Goal: Entertainment & Leisure: Consume media (video, audio)

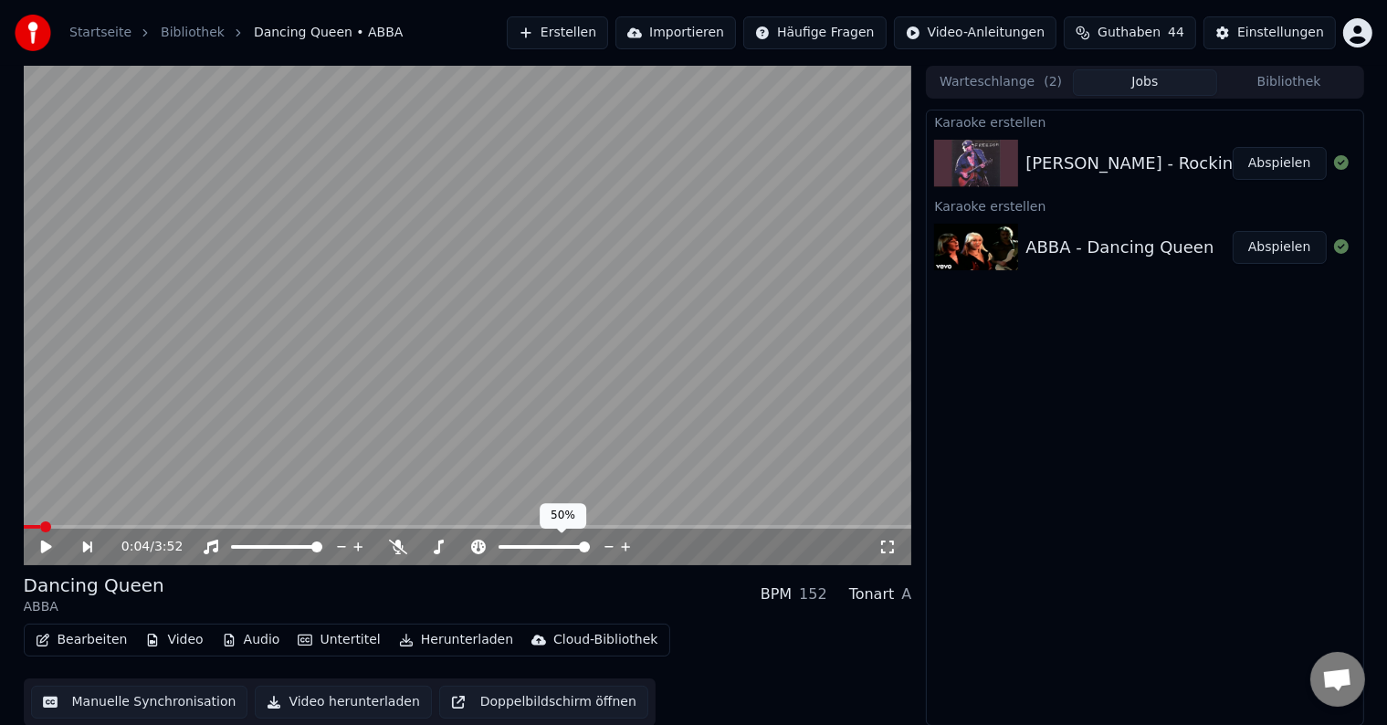
click at [590, 553] on span at bounding box center [584, 547] width 11 height 11
click at [564, 407] on video at bounding box center [468, 316] width 889 height 500
click at [452, 546] on span at bounding box center [463, 547] width 91 height 4
click at [474, 548] on span at bounding box center [463, 547] width 91 height 4
click at [41, 528] on span at bounding box center [33, 527] width 19 height 4
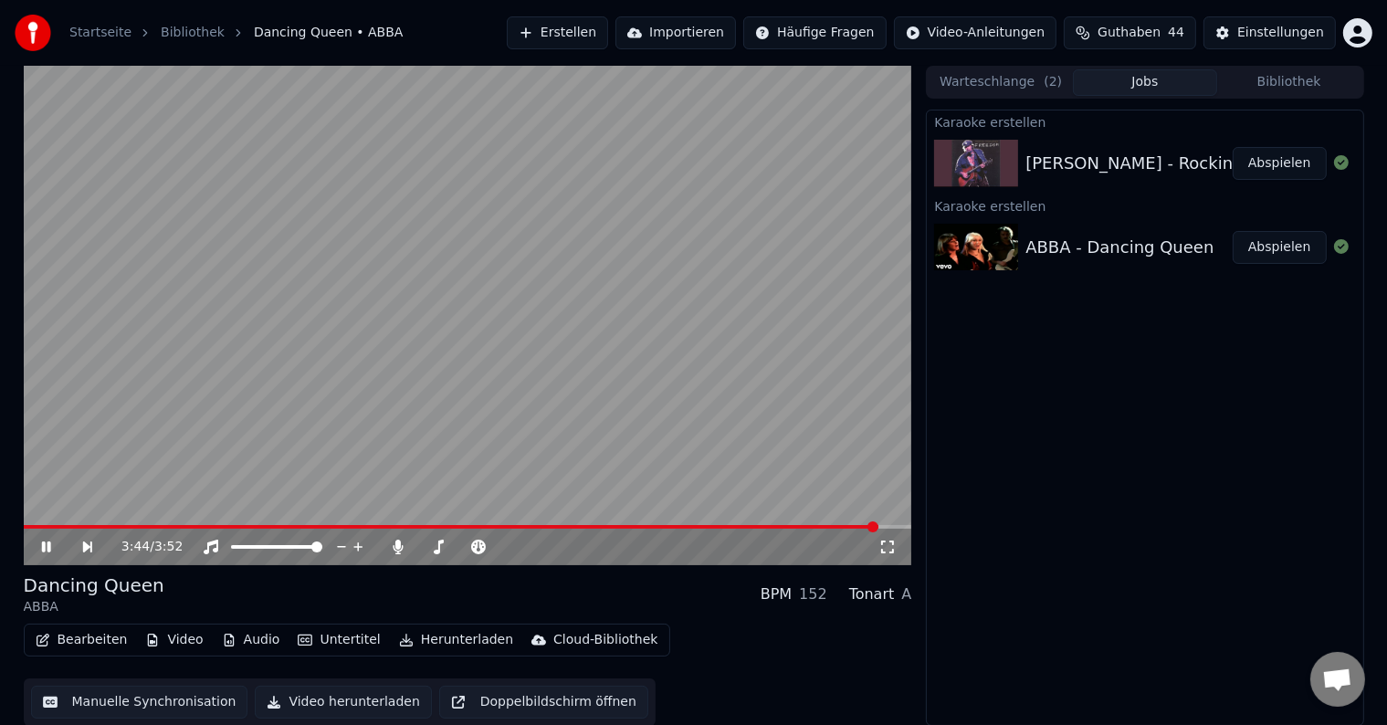
click at [1108, 178] on div "[PERSON_NAME] - Rockin' in the Free World Abspielen" at bounding box center [1145, 163] width 436 height 62
click at [1281, 163] on button "Abspielen" at bounding box center [1280, 163] width 94 height 33
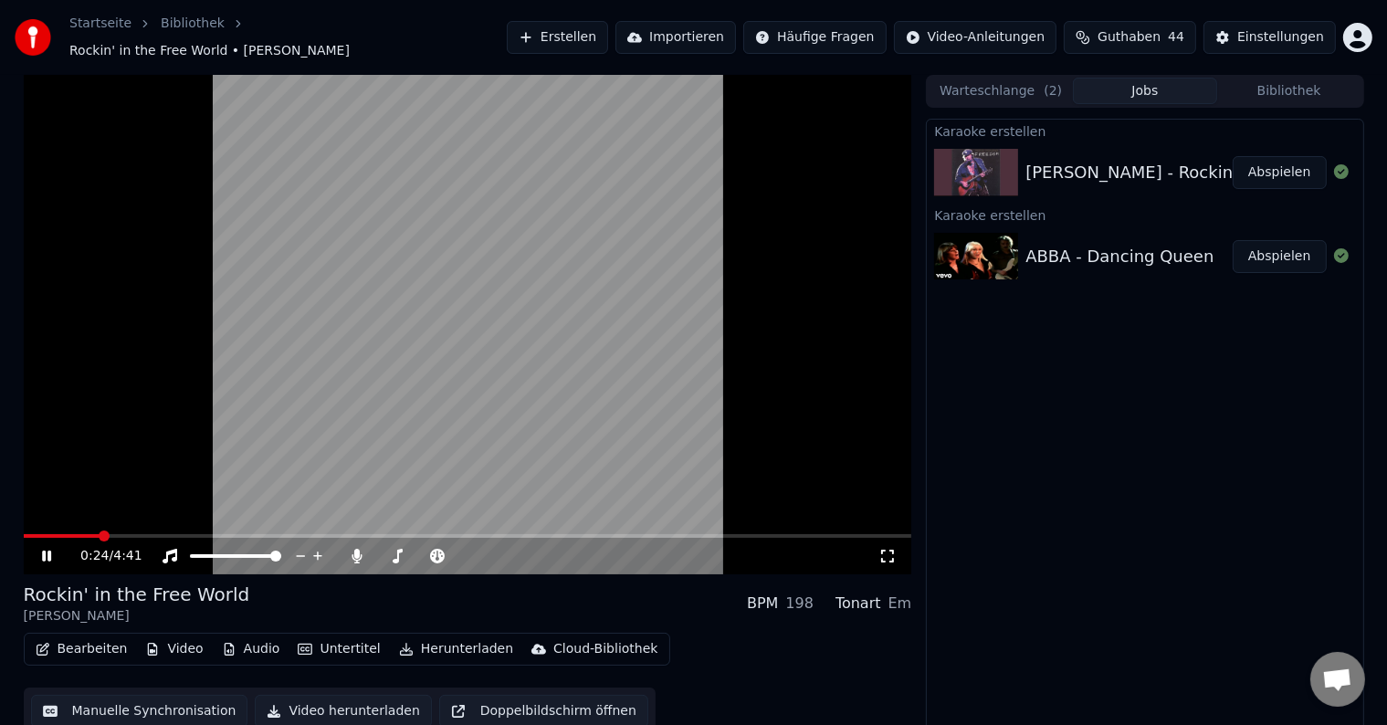
click at [431, 310] on video at bounding box center [468, 325] width 889 height 500
click at [703, 354] on video at bounding box center [468, 325] width 889 height 500
click at [336, 534] on span at bounding box center [468, 536] width 889 height 4
click at [346, 534] on span at bounding box center [468, 536] width 889 height 4
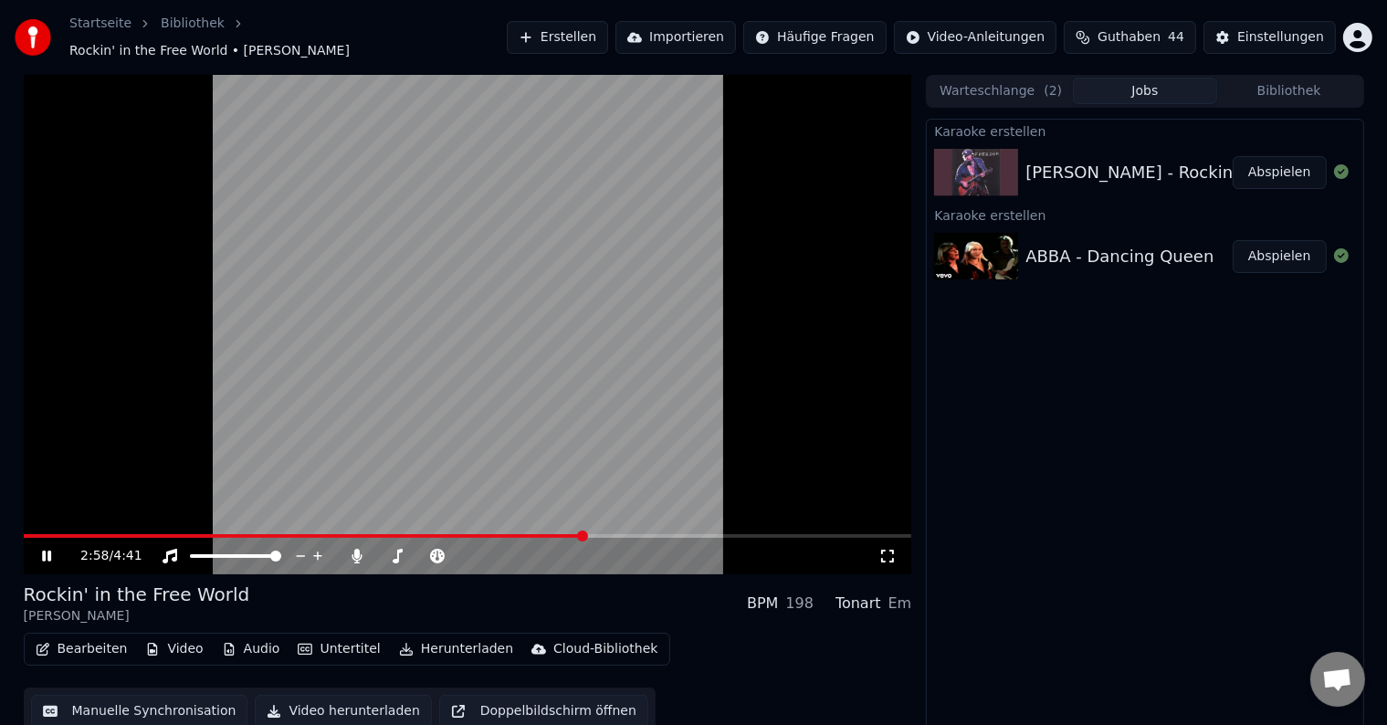
click at [585, 534] on span at bounding box center [468, 536] width 889 height 4
click at [586, 534] on span at bounding box center [468, 536] width 889 height 4
click at [648, 534] on span at bounding box center [468, 536] width 889 height 4
click at [782, 534] on span at bounding box center [468, 536] width 889 height 4
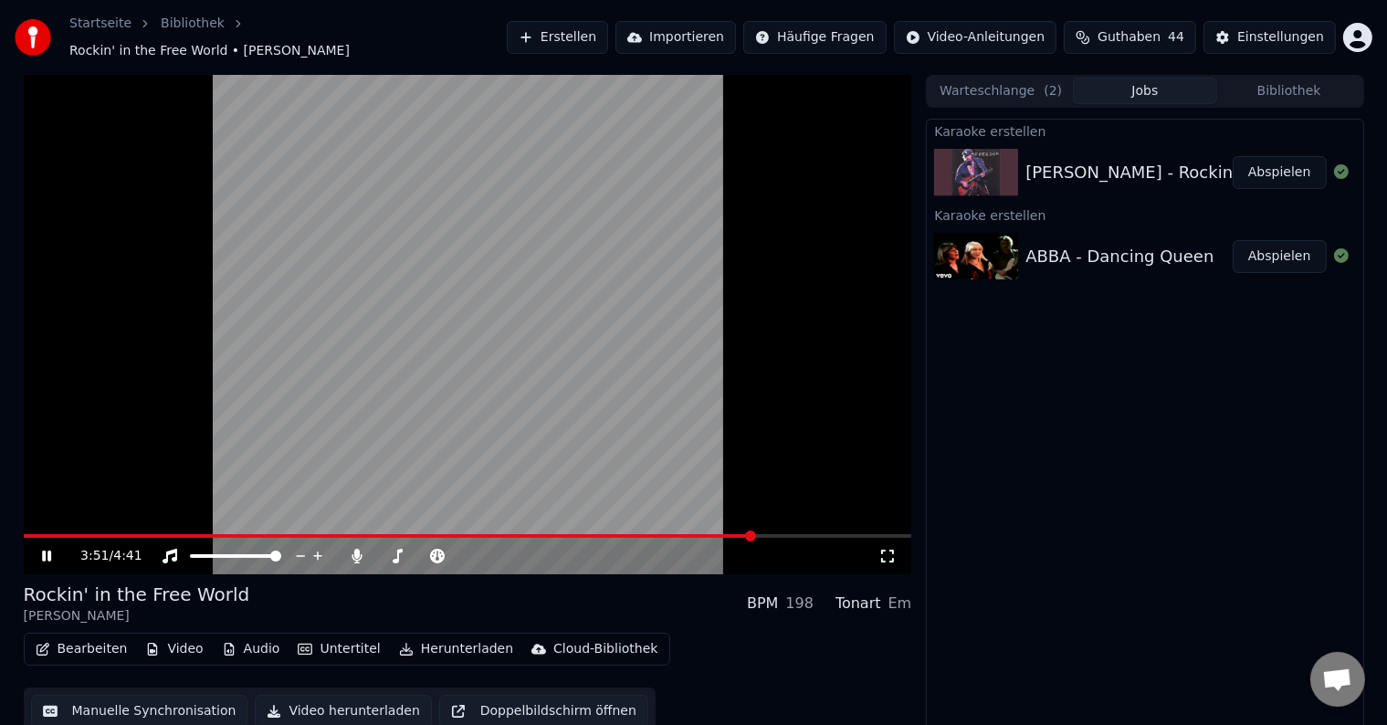
click at [782, 534] on span at bounding box center [468, 536] width 889 height 4
click at [608, 26] on button "Erstellen" at bounding box center [557, 37] width 101 height 33
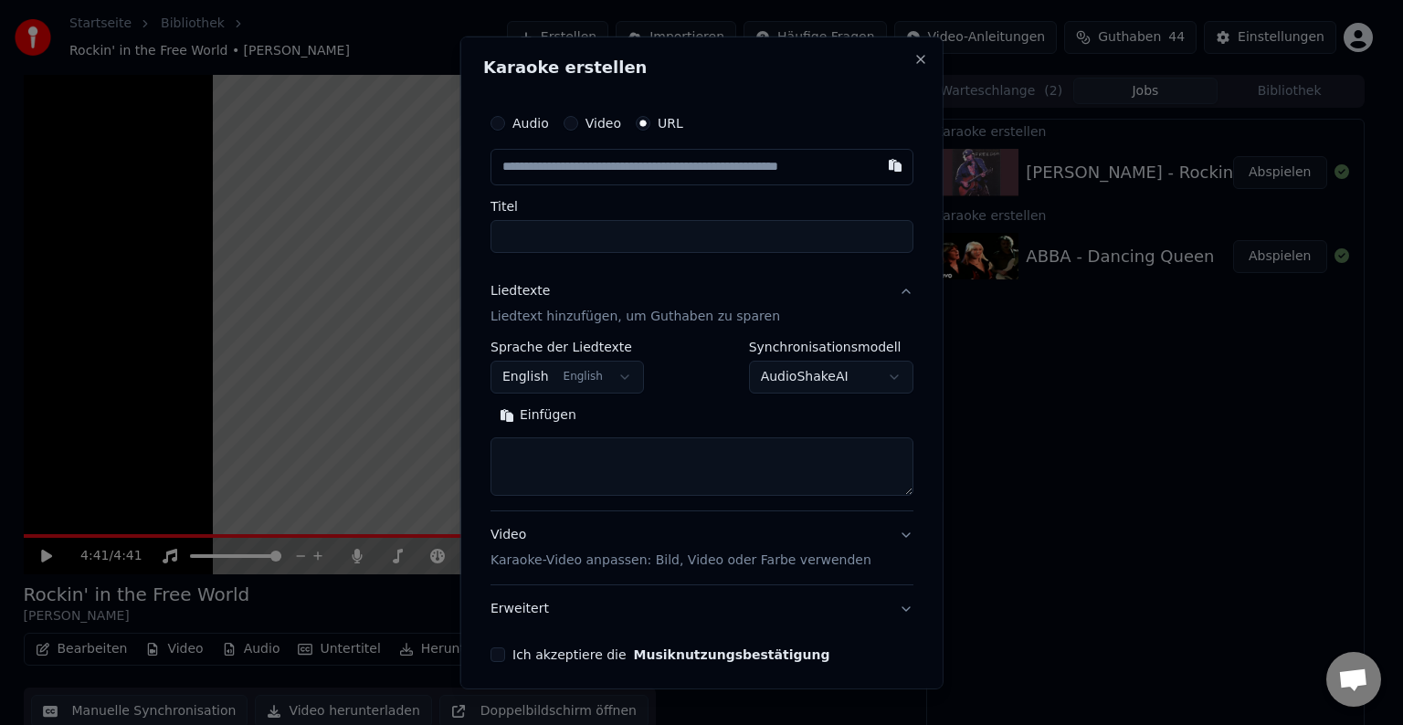
click at [687, 154] on input "text" at bounding box center [701, 167] width 423 height 37
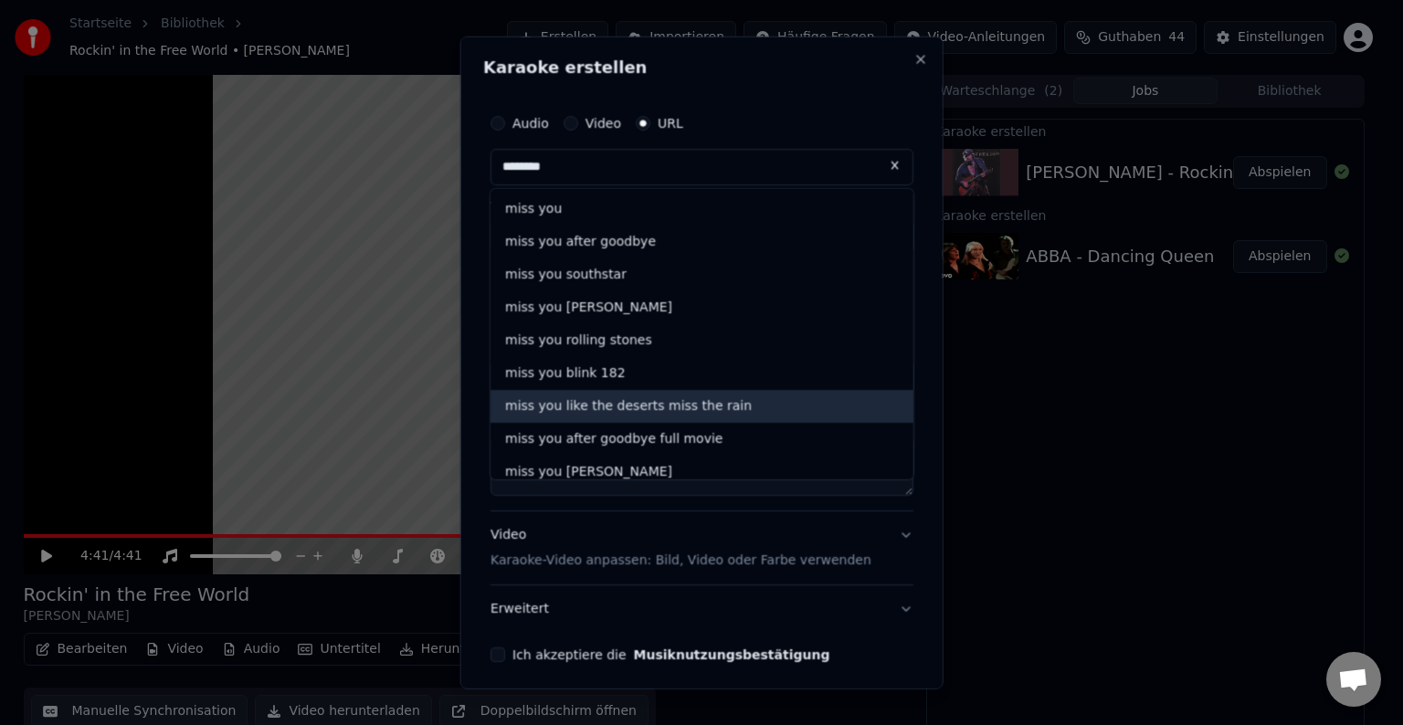
click at [712, 403] on div "miss you like the deserts miss the rain" at bounding box center [701, 406] width 423 height 33
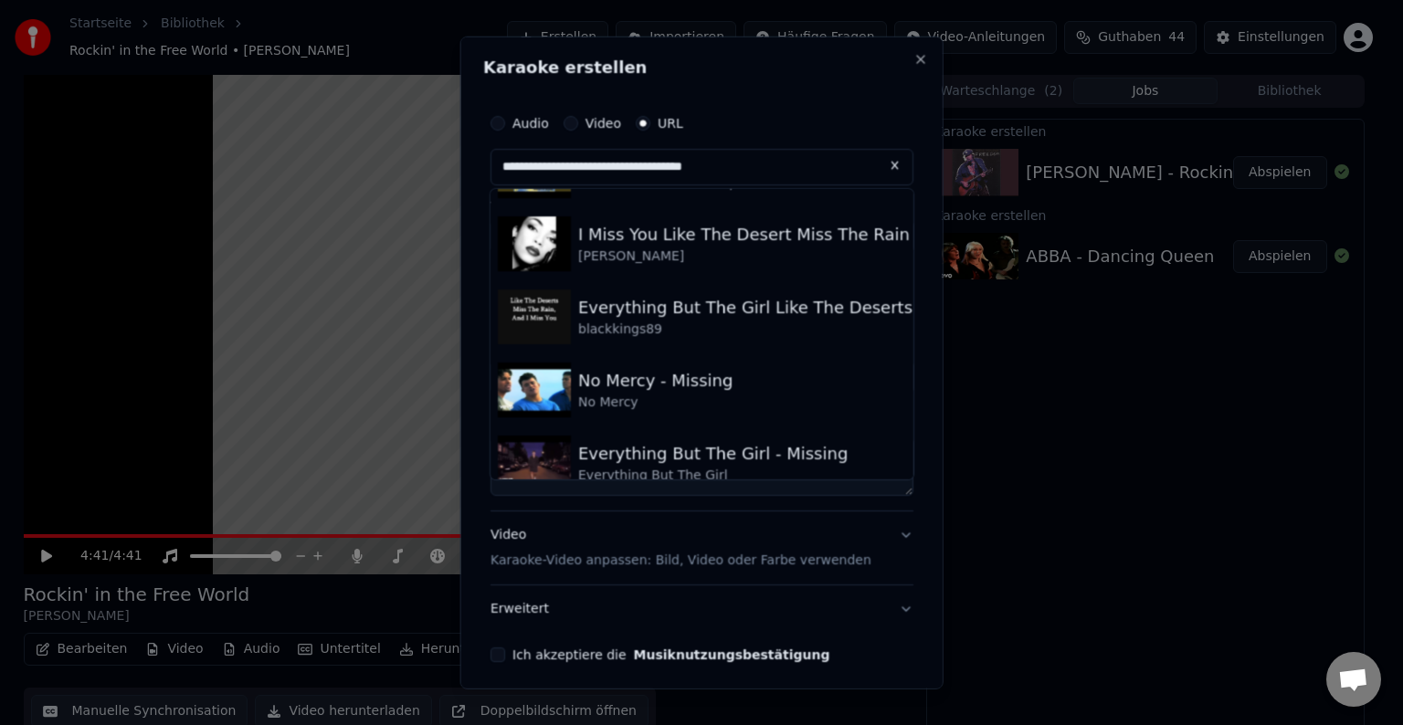
scroll to position [278, 0]
drag, startPoint x: 744, startPoint y: 164, endPoint x: 146, endPoint y: 233, distance: 602.1
click at [146, 233] on body "**********" at bounding box center [693, 362] width 1387 height 725
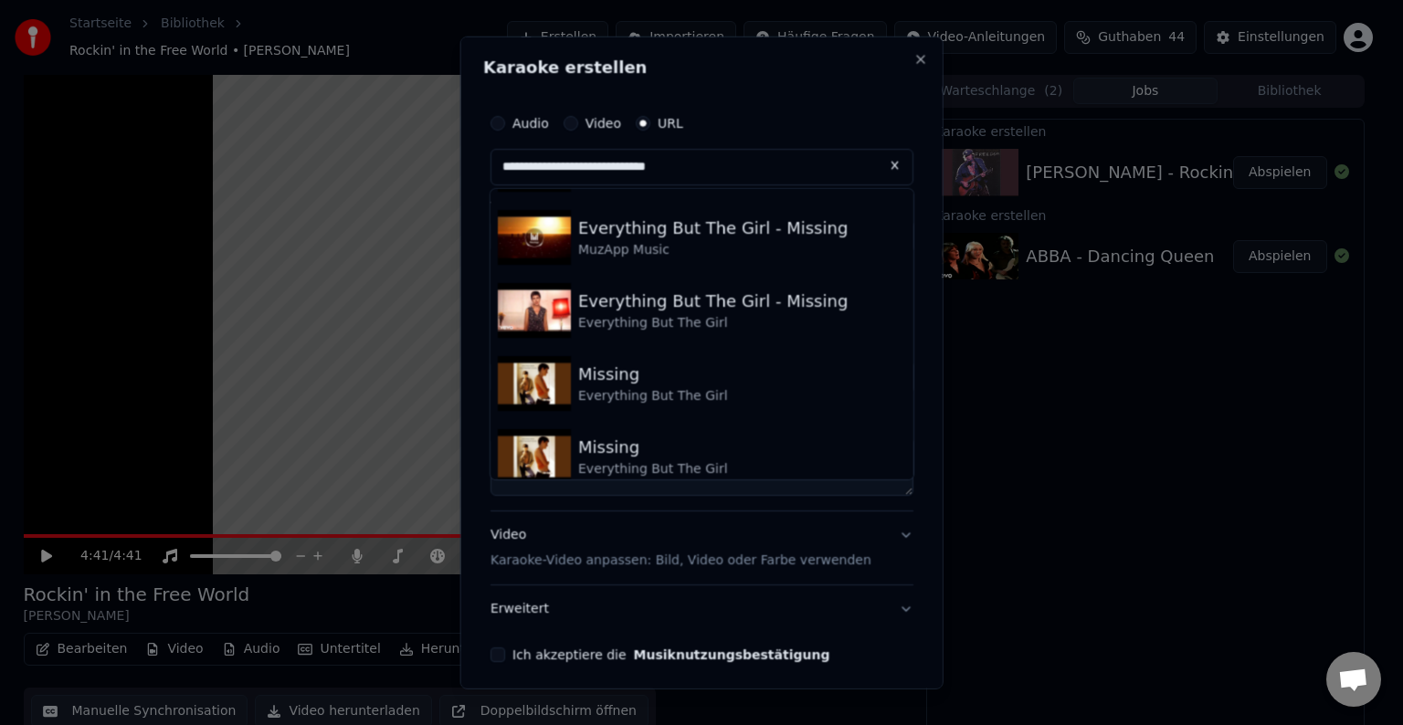
scroll to position [0, 0]
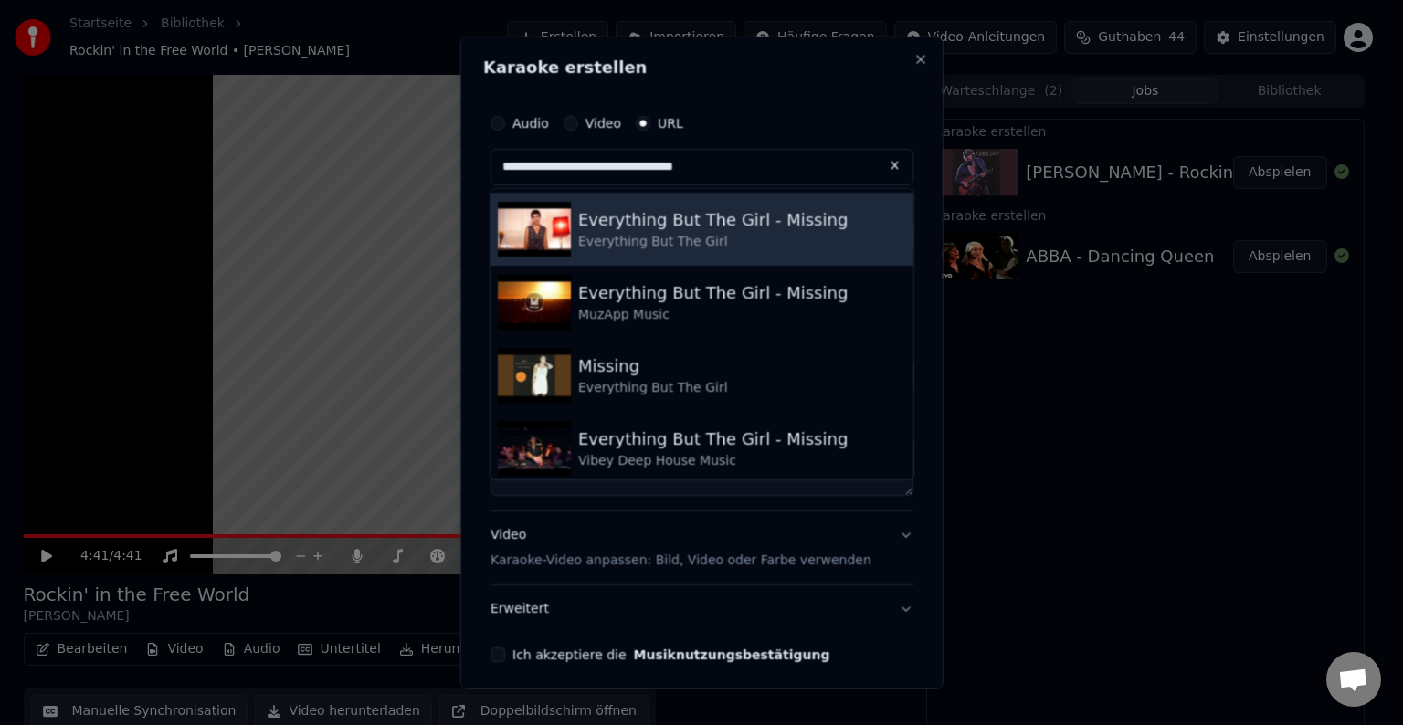
click at [625, 244] on div "Everything But The Girl" at bounding box center [712, 242] width 269 height 18
type input "**********"
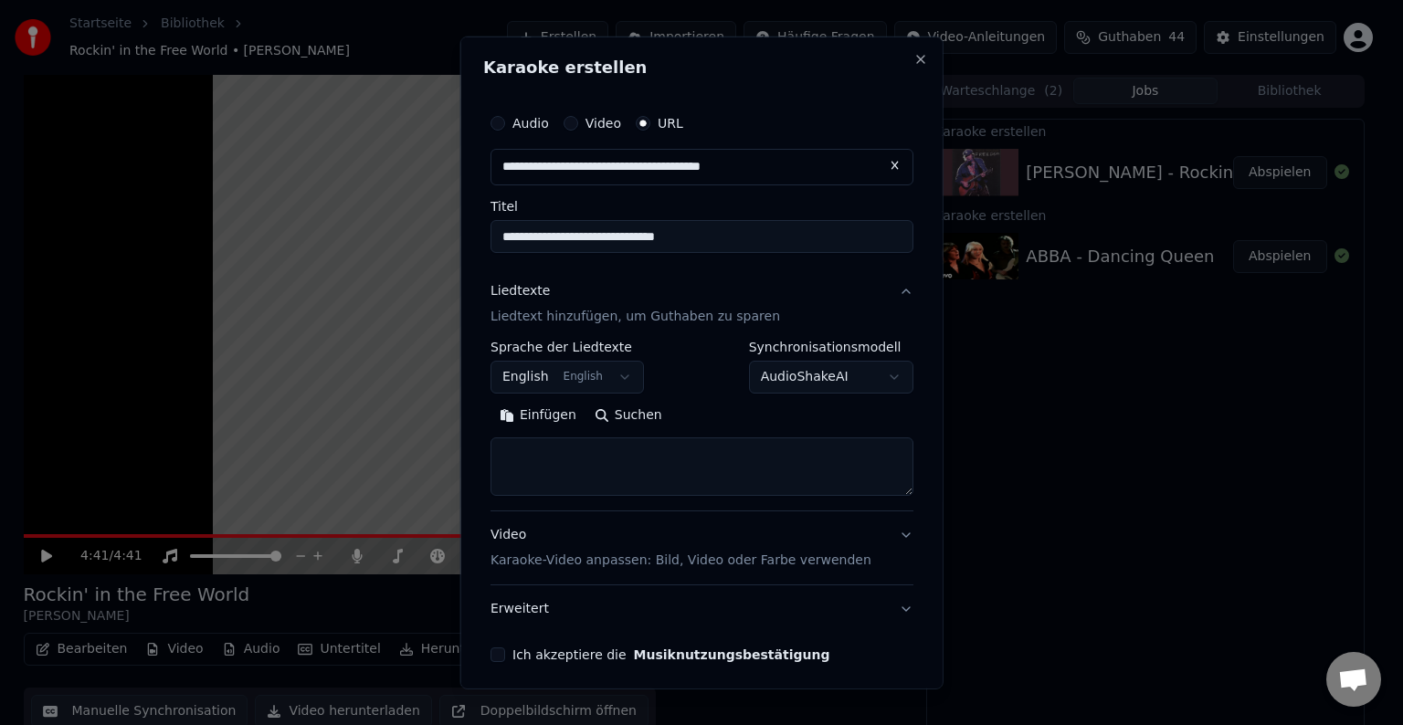
click at [622, 411] on button "Suchen" at bounding box center [628, 415] width 86 height 29
click at [635, 415] on button "Suchen" at bounding box center [628, 415] width 86 height 29
click at [825, 177] on input "**********" at bounding box center [701, 167] width 423 height 37
click button at bounding box center [894, 165] width 37 height 33
